Goal: Task Accomplishment & Management: Manage account settings

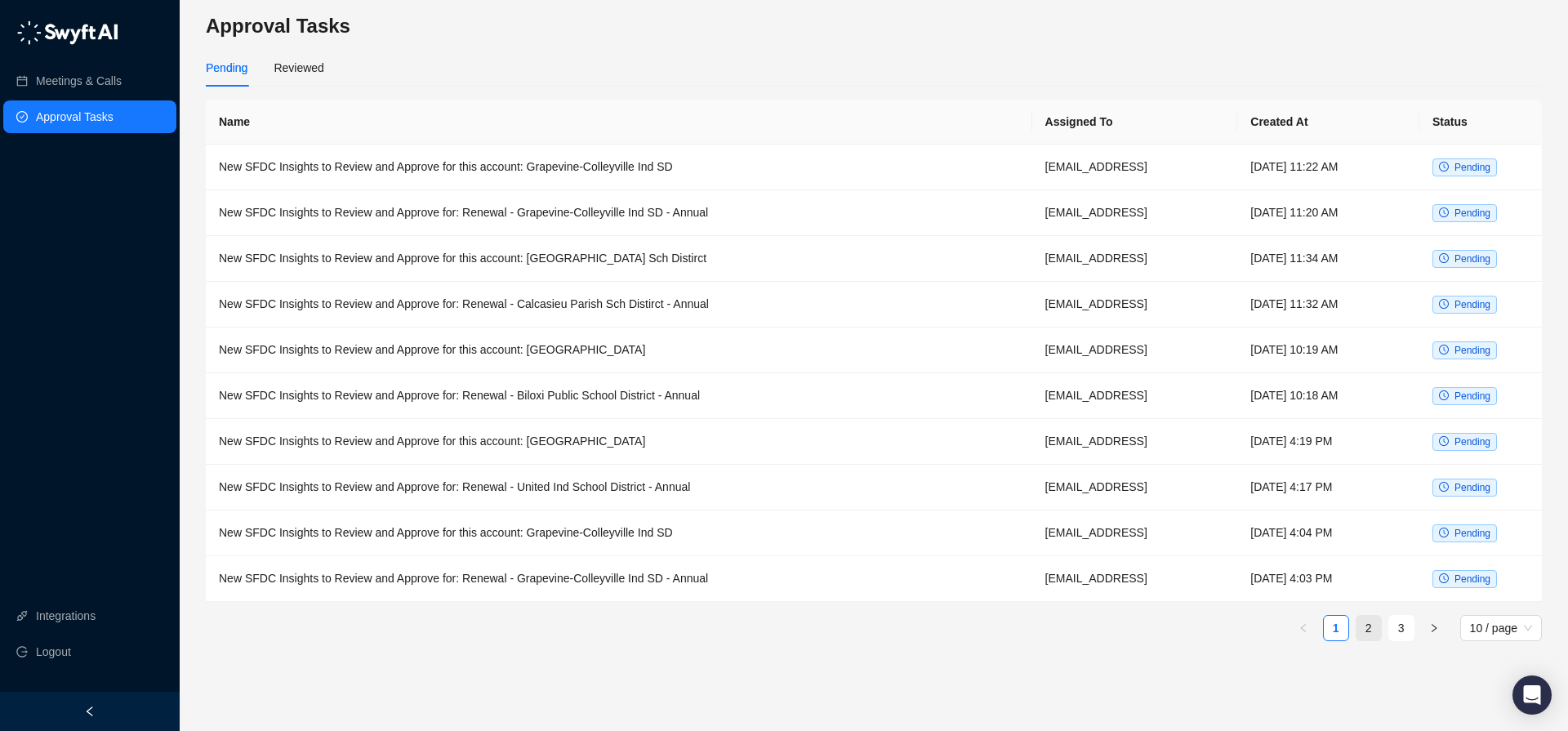
click at [1365, 626] on link "2" at bounding box center [1367, 627] width 24 height 24
click at [599, 212] on td "New SFDC Insights to Review and Approve for: Renewal - Tyler Ind School Distric…" at bounding box center [619, 212] width 828 height 45
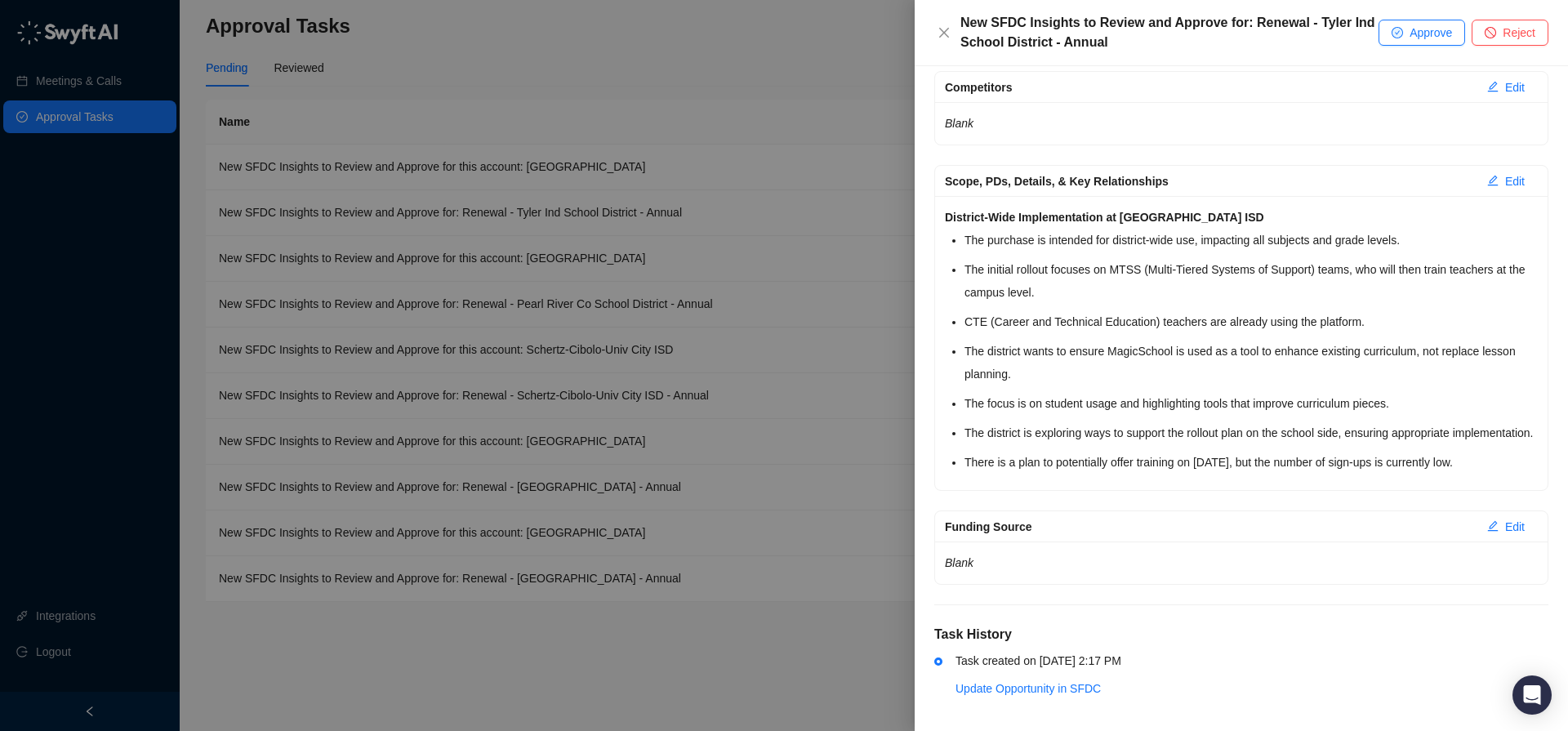
scroll to position [301, 0]
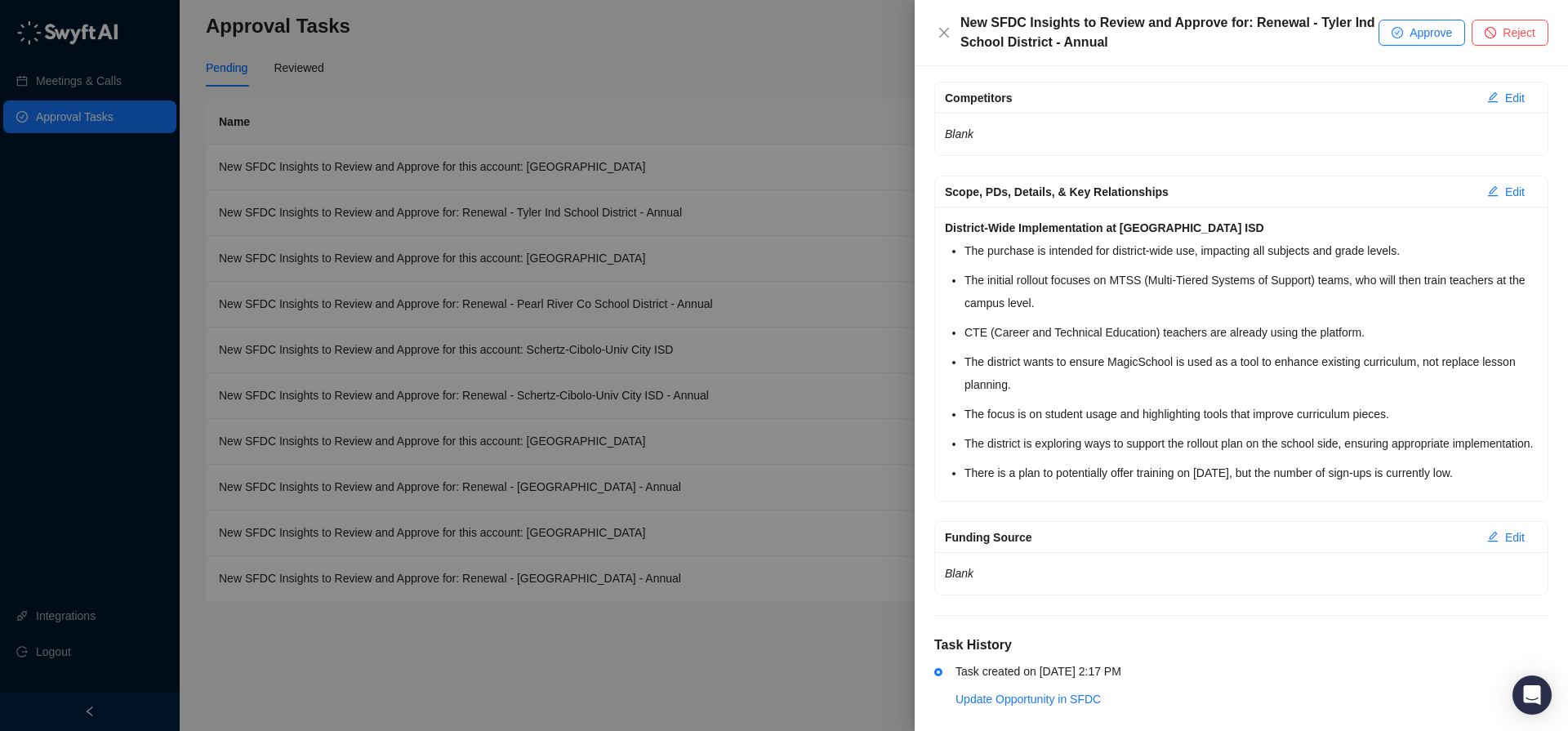
click at [600, 170] on div at bounding box center [784, 366] width 1568 height 731
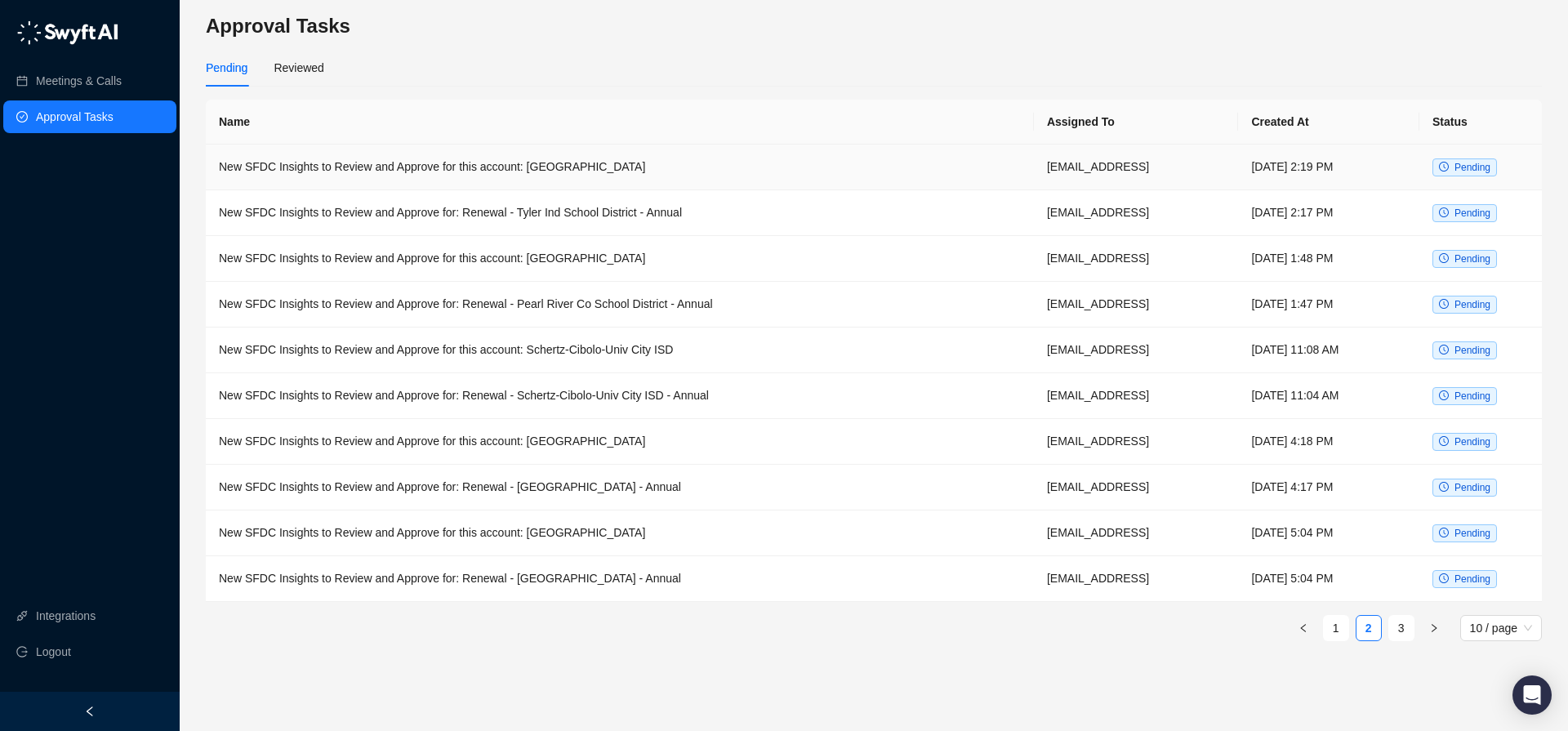
click at [600, 170] on td "New SFDC Insights to Review and Approve for this account: [GEOGRAPHIC_DATA]" at bounding box center [619, 167] width 828 height 45
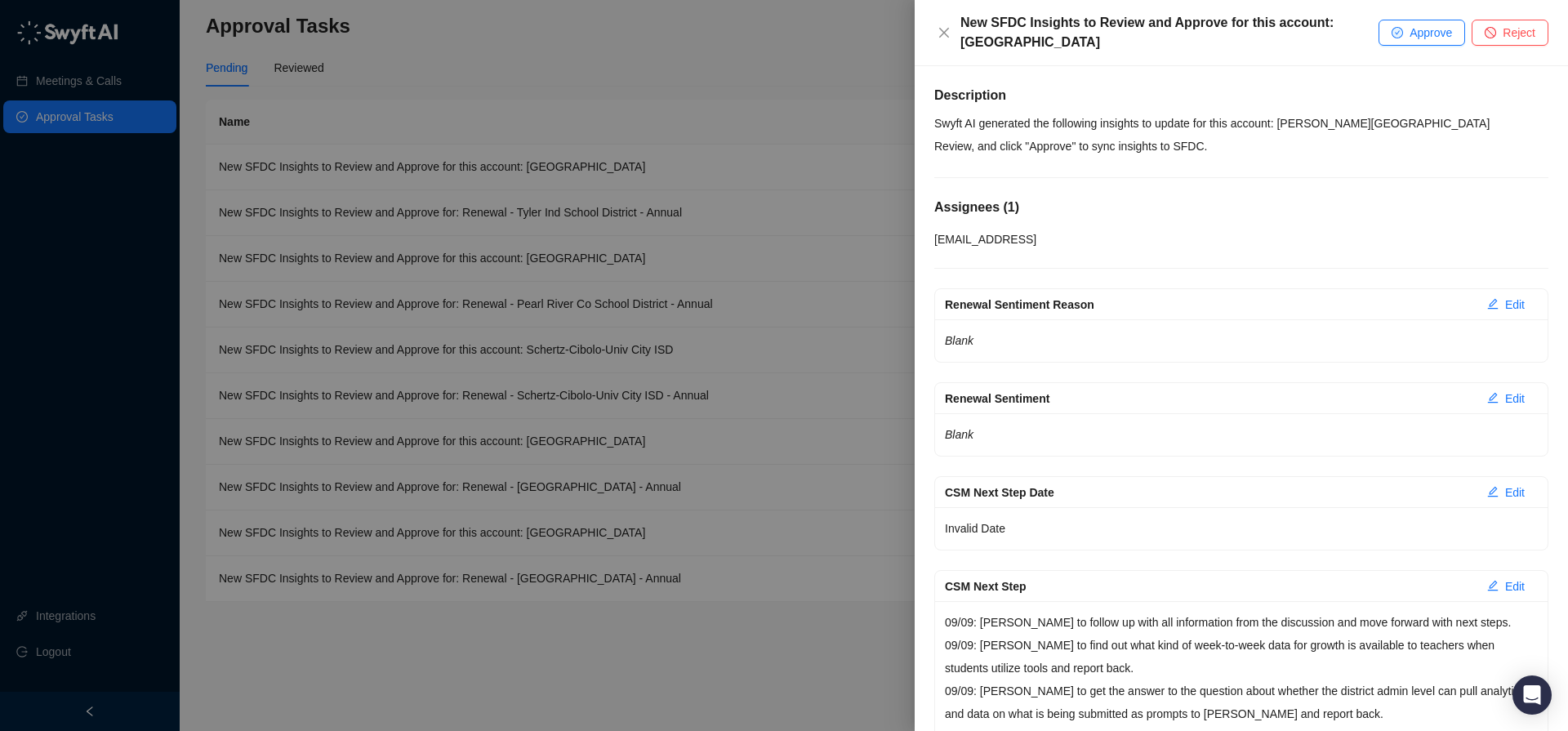
click at [883, 266] on div at bounding box center [784, 366] width 1568 height 731
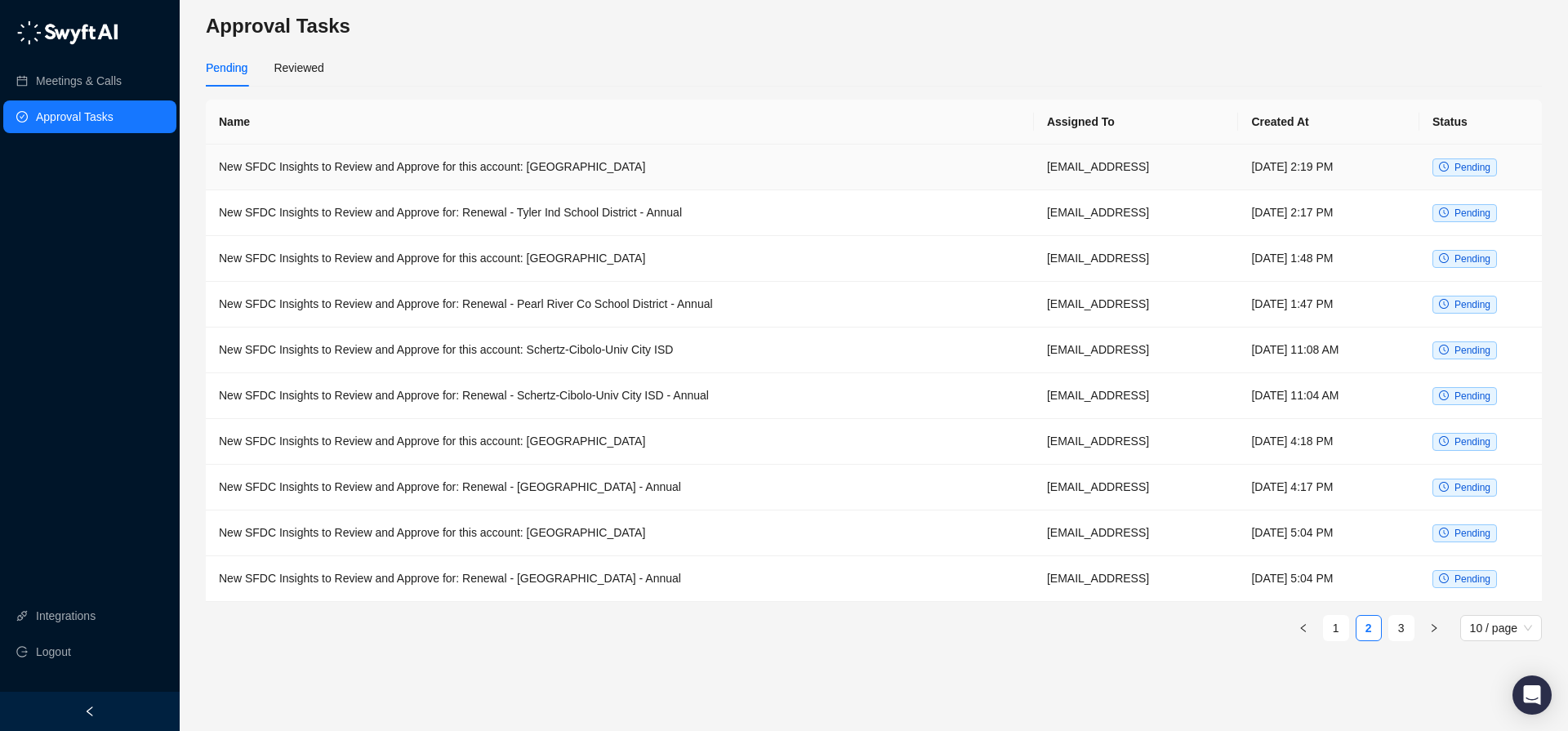
click at [640, 168] on td "New SFDC Insights to Review and Approve for this account: [GEOGRAPHIC_DATA]" at bounding box center [619, 167] width 828 height 45
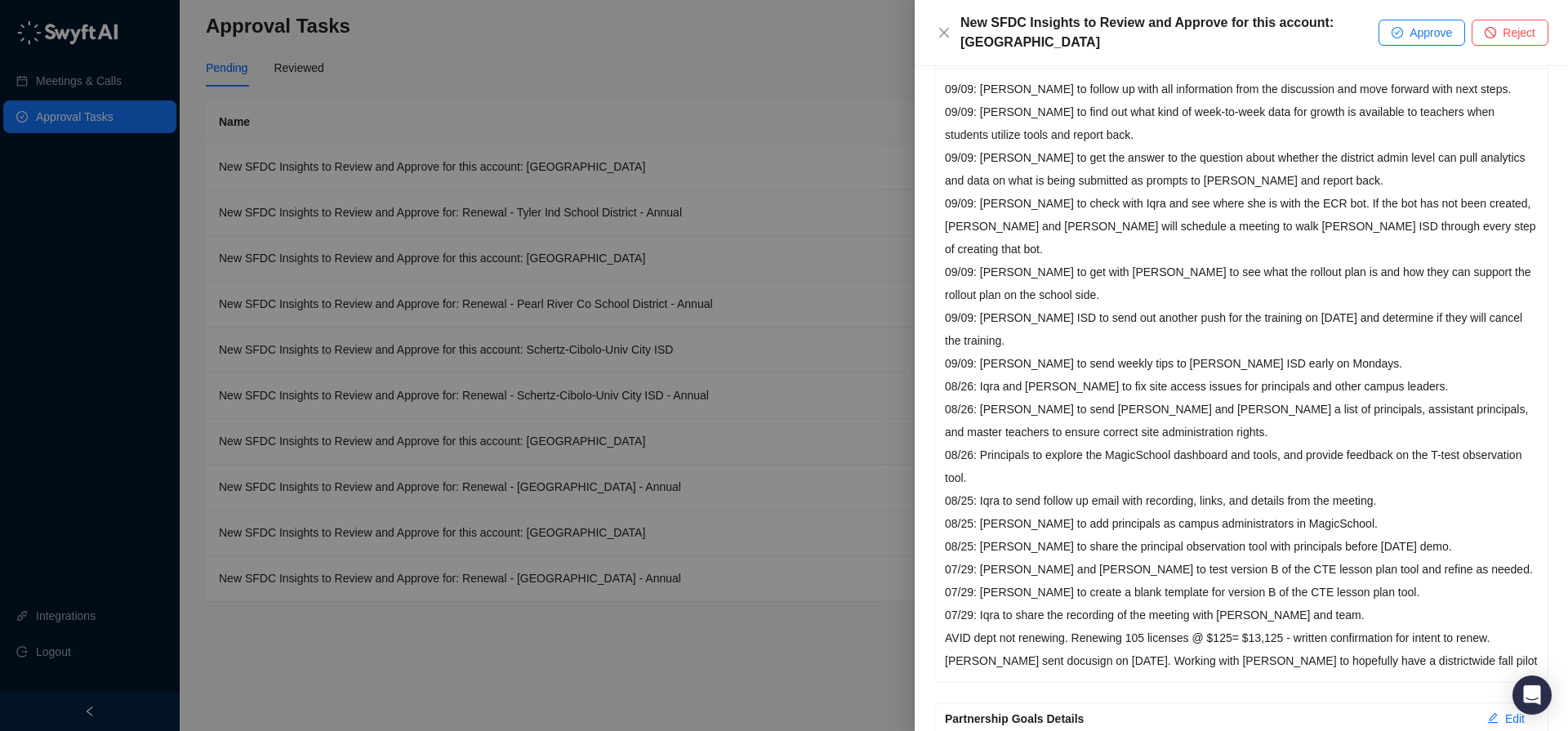
scroll to position [559, 0]
